Goal: Task Accomplishment & Management: Manage account settings

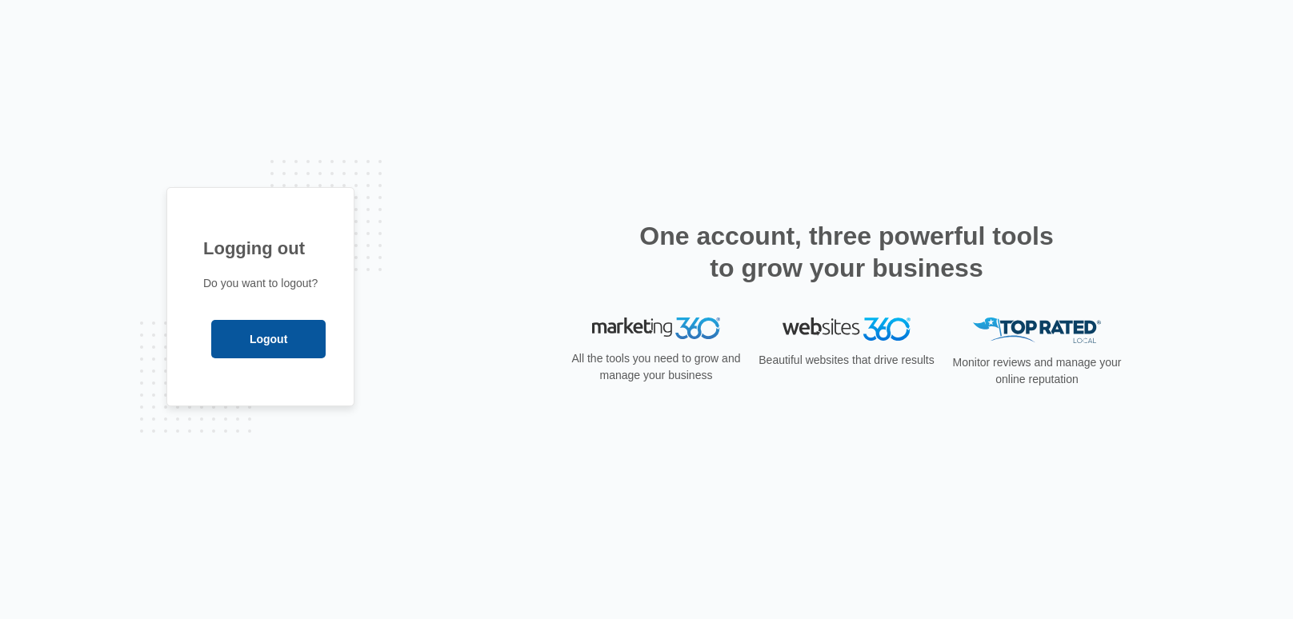
click at [218, 352] on input "Logout" at bounding box center [268, 339] width 114 height 38
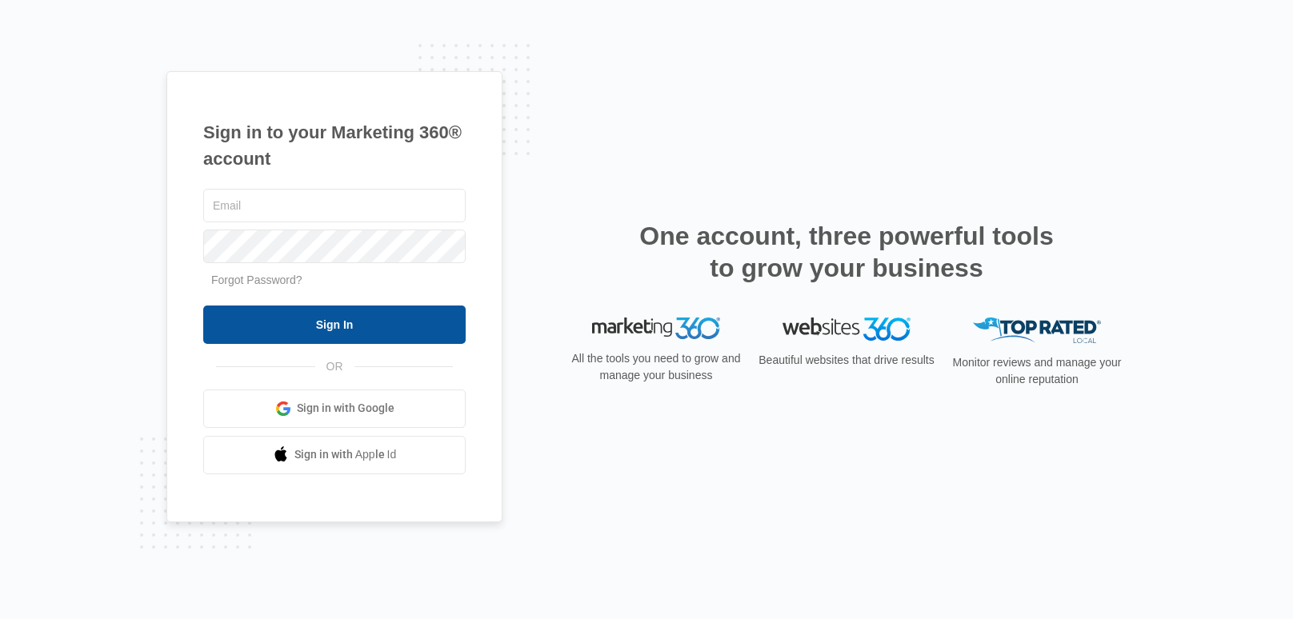
type input "[EMAIL_ADDRESS][DOMAIN_NAME]"
click at [227, 330] on input "Sign In" at bounding box center [334, 325] width 262 height 38
